Goal: Check status: Check status

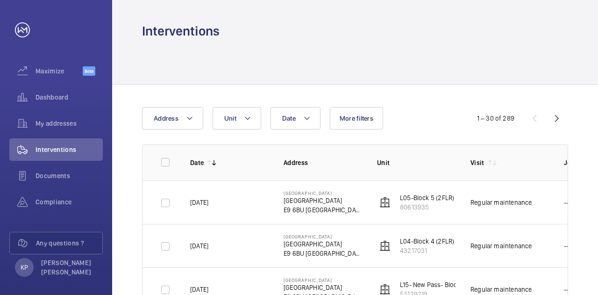
drag, startPoint x: 157, startPoint y: 72, endPoint x: 71, endPoint y: 21, distance: 100.0
click at [157, 71] on div at bounding box center [355, 62] width 426 height 44
